Goal: Information Seeking & Learning: Find contact information

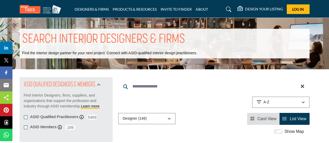
scroll to position [9532, 0]
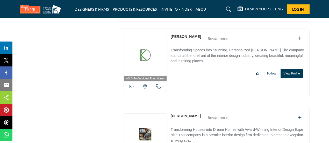
drag, startPoint x: 195, startPoint y: 28, endPoint x: 174, endPoint y: 28, distance: 21.0
click at [168, 108] on div "ASID Allied Practitioner ASID Allied Practitioners have successfully completed …" at bounding box center [213, 142] width 191 height 69
copy div "View the location of this listing Sorry, but we don't have a phone number for t…"
drag, startPoint x: 218, startPoint y: 102, endPoint x: 164, endPoint y: 105, distance: 54.2
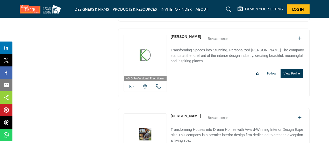
drag, startPoint x: 177, startPoint y: 104, endPoint x: 221, endPoint y: 112, distance: 44.8
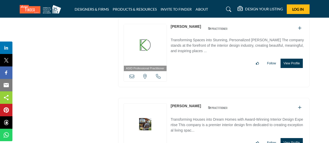
scroll to position [9545, 0]
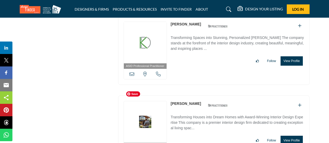
drag, startPoint x: 219, startPoint y: 89, endPoint x: 166, endPoint y: 91, distance: 53.1
copy div "Sorry, but this listing is on a subscription plan which does not allow users to…"
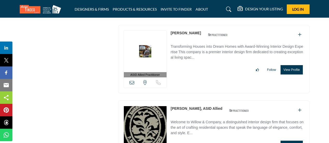
scroll to position [9630, 0]
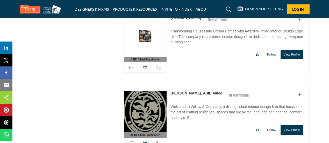
drag, startPoint x: 224, startPoint y: 78, endPoint x: 171, endPoint y: 80, distance: 53.1
copy div "[PERSON_NAME], ASID Allied"
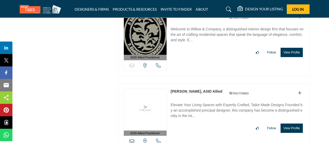
scroll to position [9709, 0]
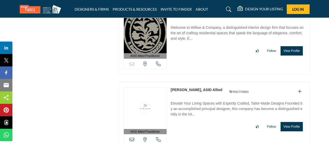
drag, startPoint x: 170, startPoint y: 76, endPoint x: 225, endPoint y: 75, distance: 55.4
copy div "[PERSON_NAME], ASID Allied"
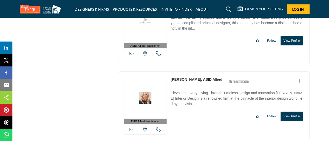
scroll to position [9796, 0]
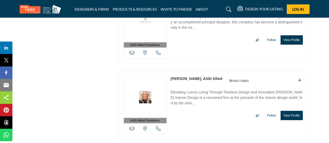
drag, startPoint x: 169, startPoint y: 65, endPoint x: 199, endPoint y: 65, distance: 29.8
copy link "[PERSON_NAME]"
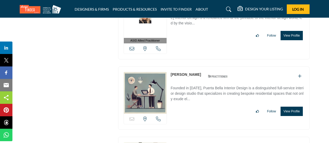
scroll to position [9876, 0]
drag, startPoint x: 170, startPoint y: 54, endPoint x: 210, endPoint y: 55, distance: 40.2
copy div "[PERSON_NAME], ASID"
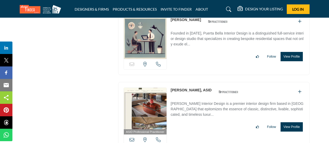
scroll to position [9961, 0]
